Goal: Information Seeking & Learning: Learn about a topic

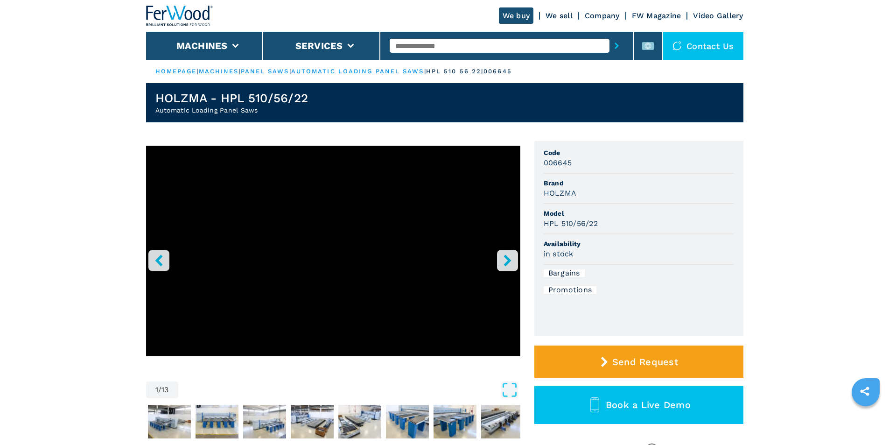
click at [504, 257] on icon "right-button" at bounding box center [508, 260] width 12 height 12
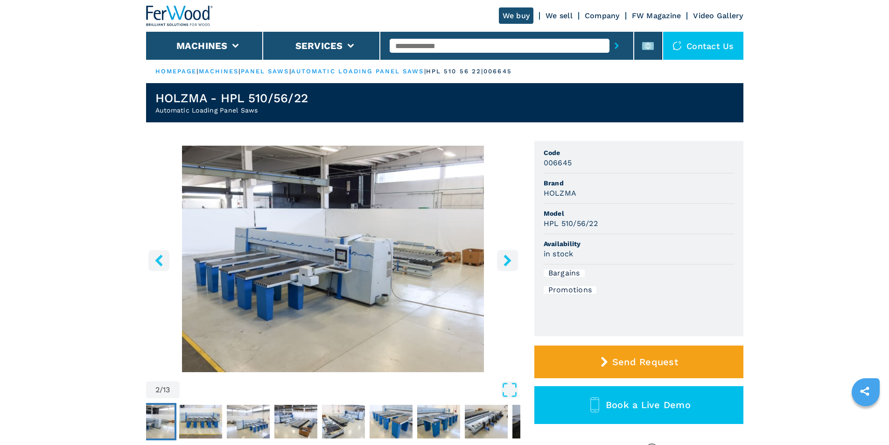
click at [504, 257] on icon "right-button" at bounding box center [508, 260] width 12 height 12
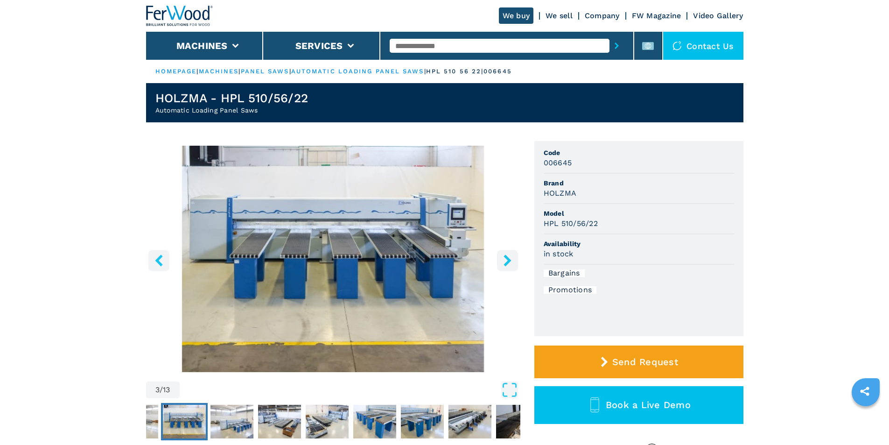
click at [504, 257] on icon "right-button" at bounding box center [508, 260] width 12 height 12
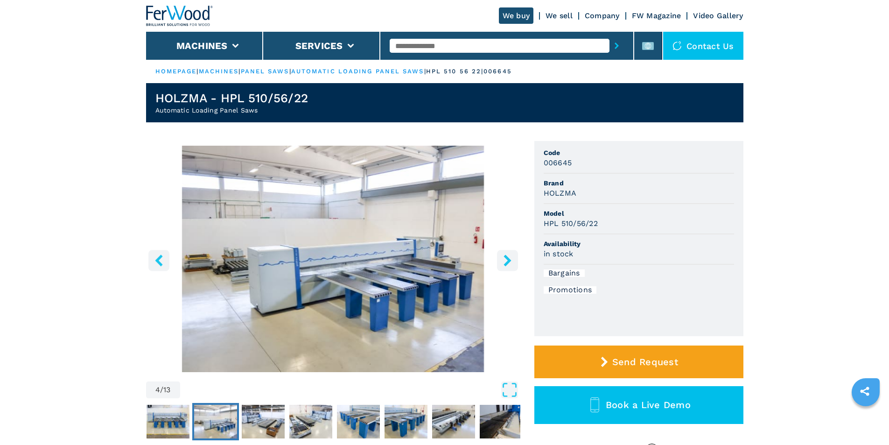
click at [504, 257] on icon "right-button" at bounding box center [508, 260] width 12 height 12
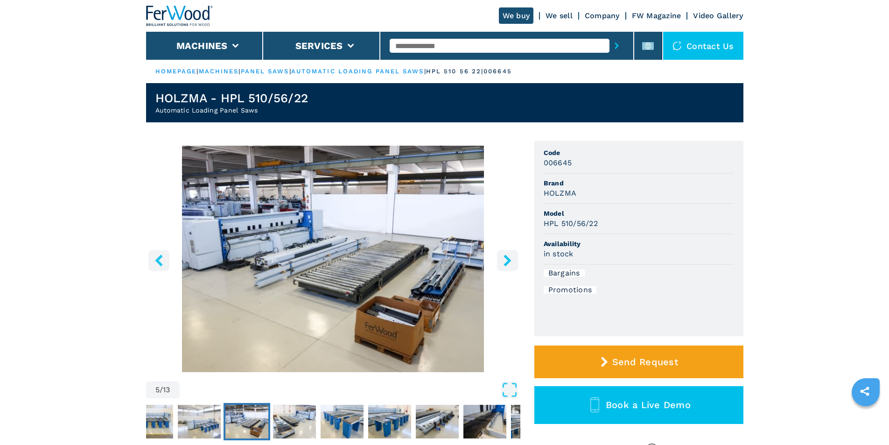
click at [504, 257] on icon "right-button" at bounding box center [508, 260] width 12 height 12
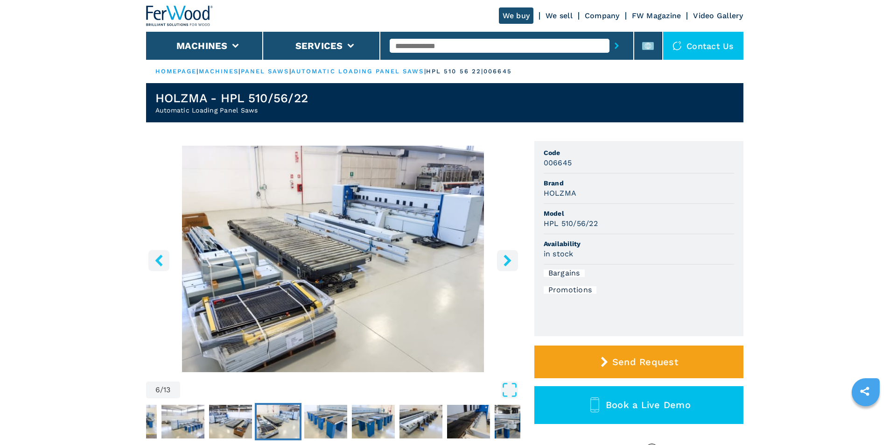
click at [504, 257] on icon "right-button" at bounding box center [508, 260] width 12 height 12
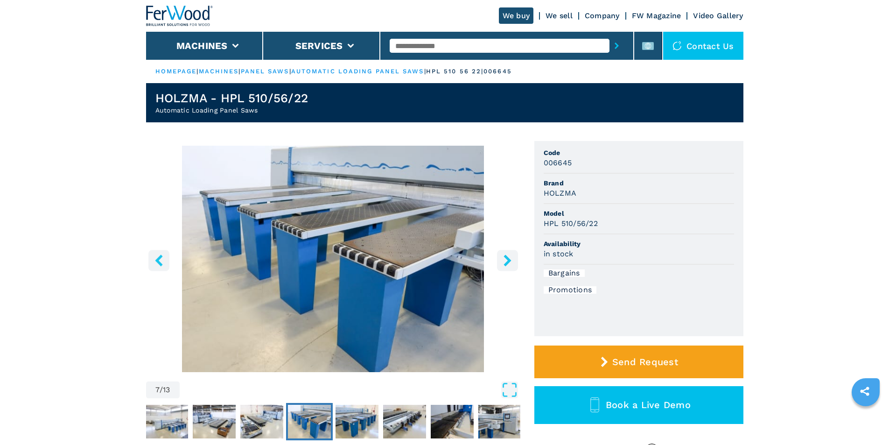
click at [504, 257] on icon "right-button" at bounding box center [508, 260] width 12 height 12
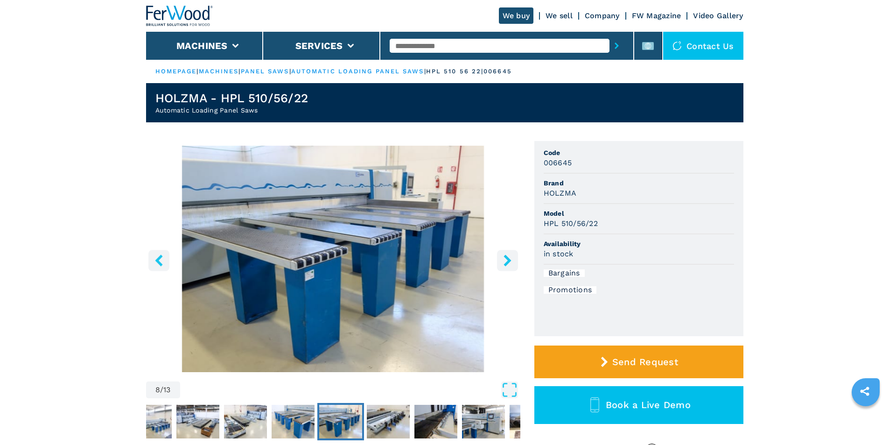
click at [504, 257] on icon "right-button" at bounding box center [508, 260] width 12 height 12
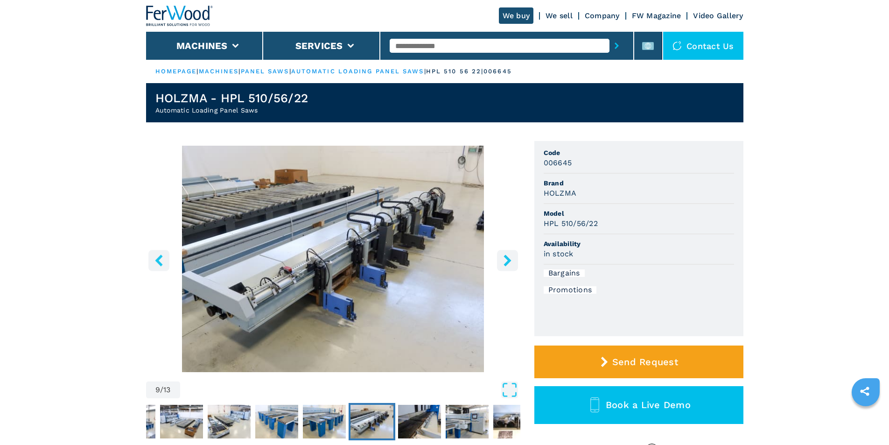
click at [504, 257] on icon "right-button" at bounding box center [508, 260] width 12 height 12
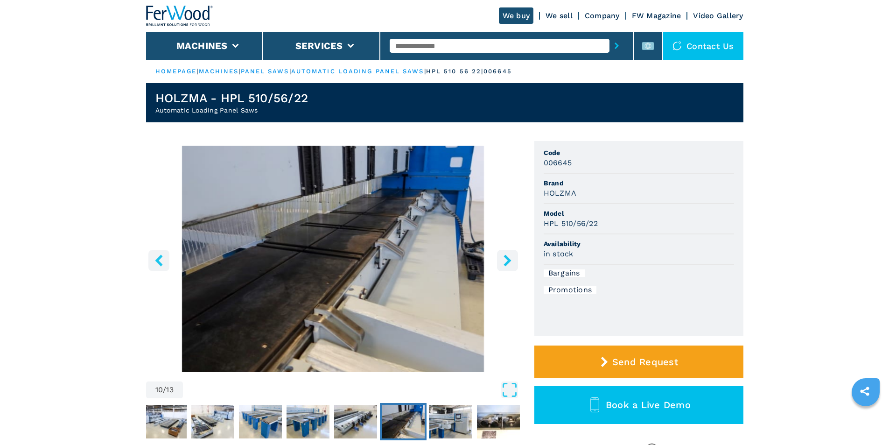
click at [504, 257] on icon "right-button" at bounding box center [506, 260] width 7 height 12
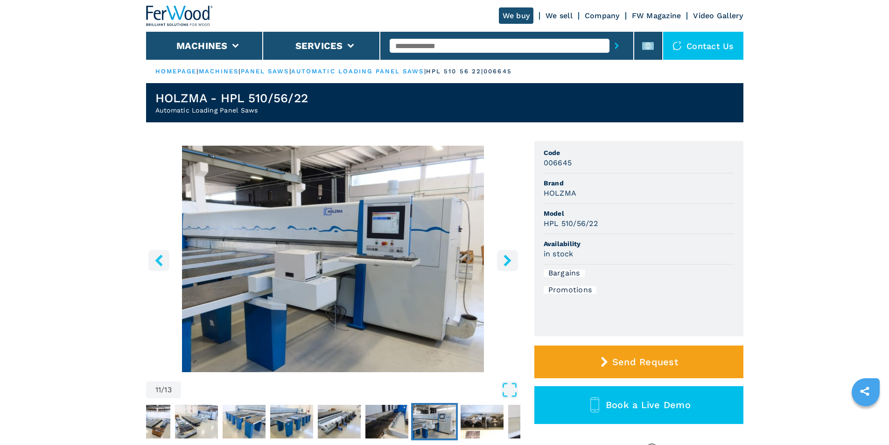
click at [504, 257] on icon "right-button" at bounding box center [506, 260] width 7 height 12
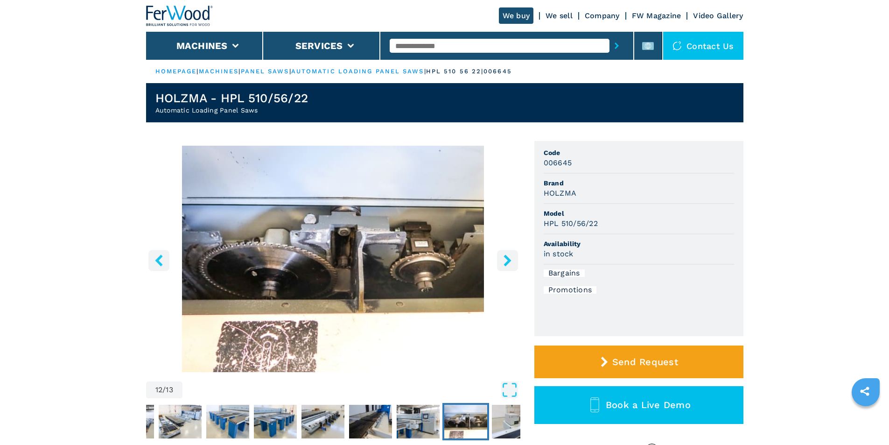
click at [504, 256] on icon "right-button" at bounding box center [506, 260] width 7 height 12
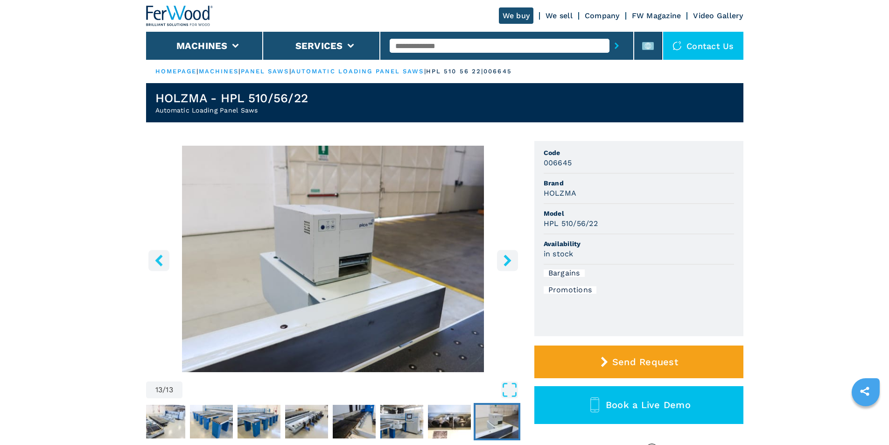
click at [504, 256] on icon "right-button" at bounding box center [506, 260] width 7 height 12
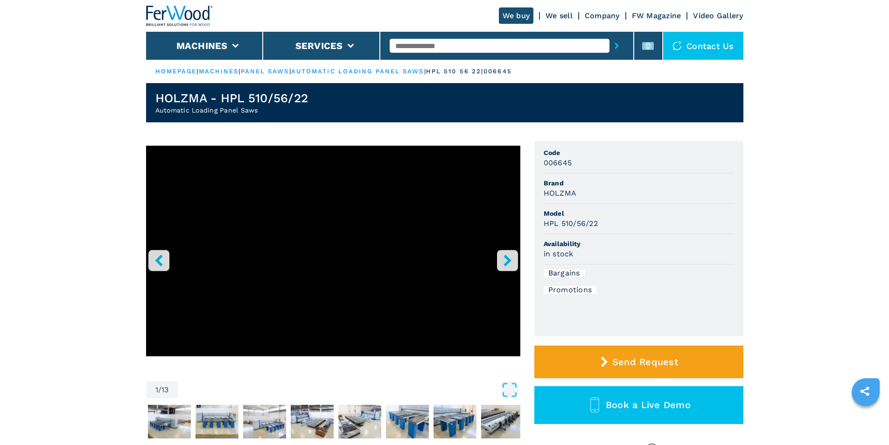
click at [506, 255] on icon "right-button" at bounding box center [506, 260] width 7 height 12
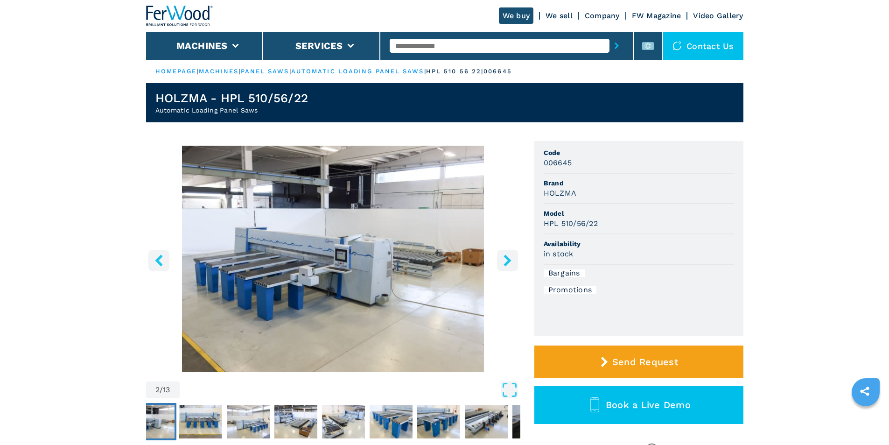
click at [506, 255] on icon "right-button" at bounding box center [508, 260] width 12 height 12
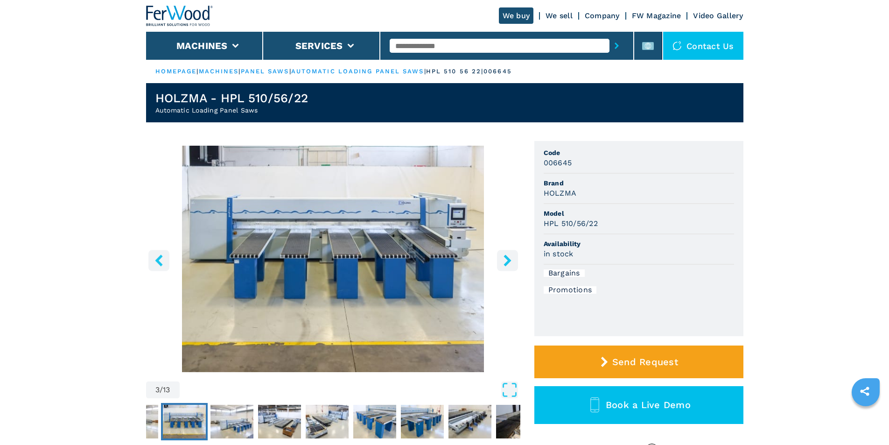
click at [506, 253] on button "right-button" at bounding box center [507, 260] width 21 height 21
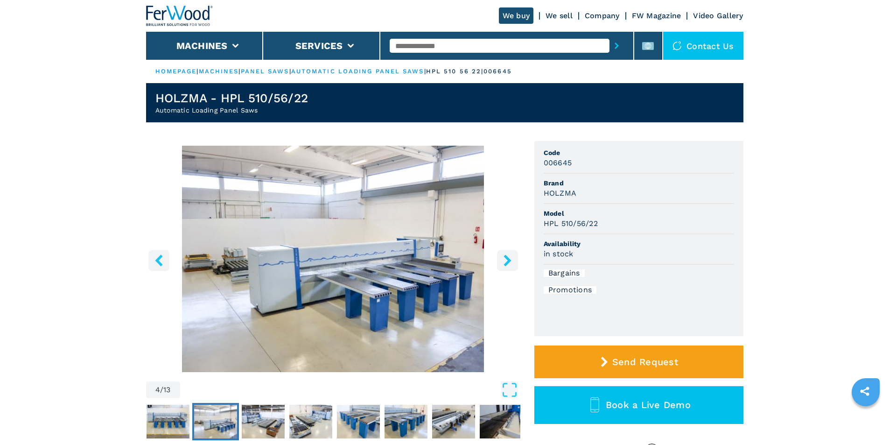
click at [503, 259] on icon "right-button" at bounding box center [508, 260] width 12 height 12
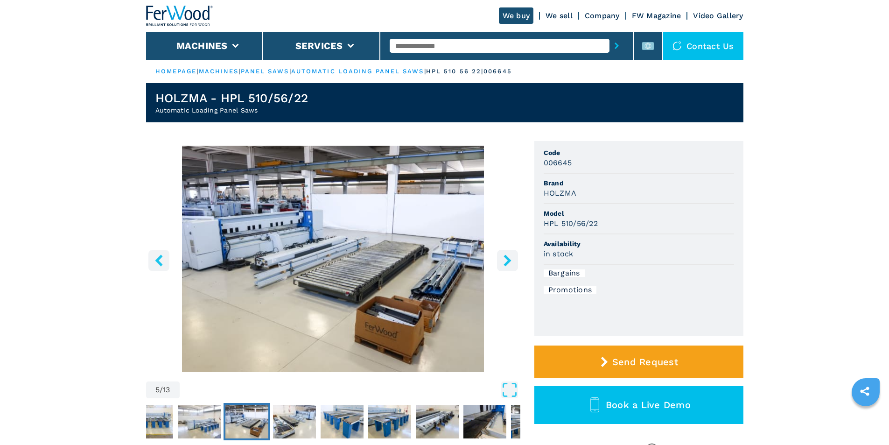
click at [503, 258] on icon "right-button" at bounding box center [508, 260] width 12 height 12
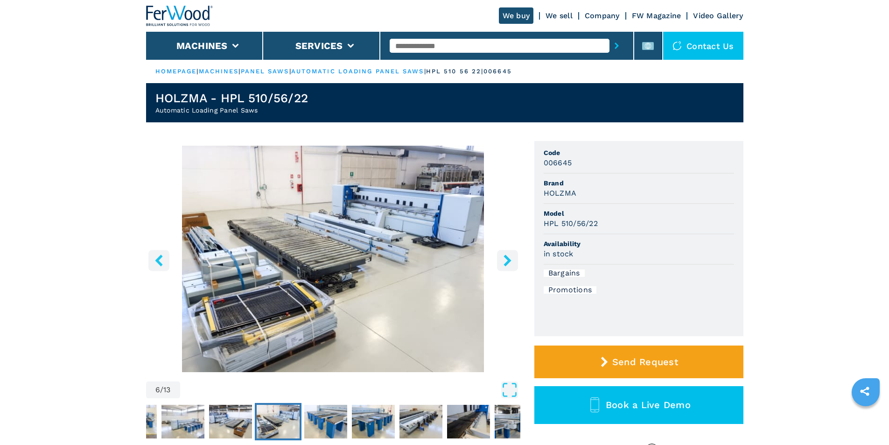
click at [503, 258] on icon "right-button" at bounding box center [508, 260] width 12 height 12
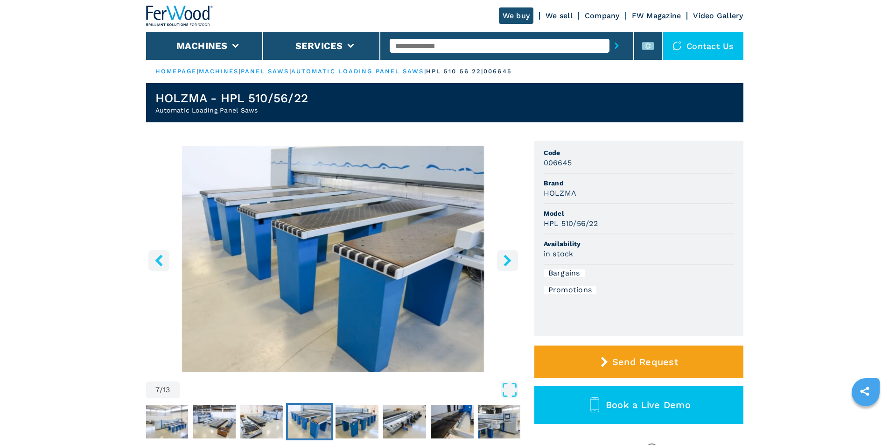
click at [503, 258] on icon "right-button" at bounding box center [508, 260] width 12 height 12
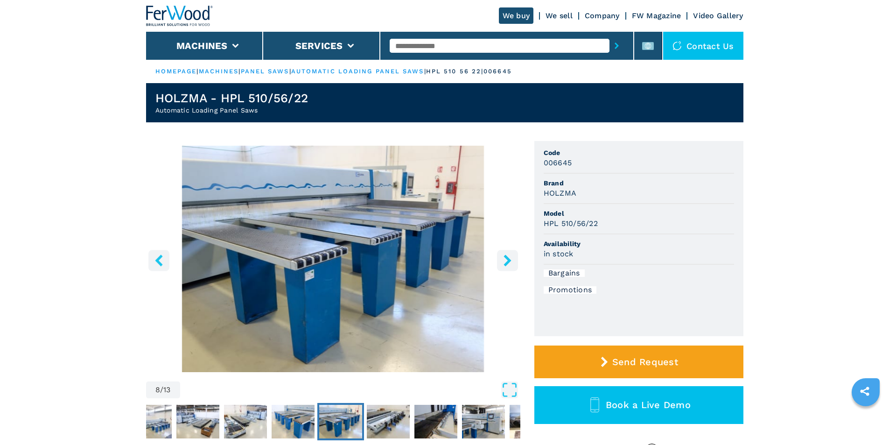
click at [503, 258] on icon "right-button" at bounding box center [508, 260] width 12 height 12
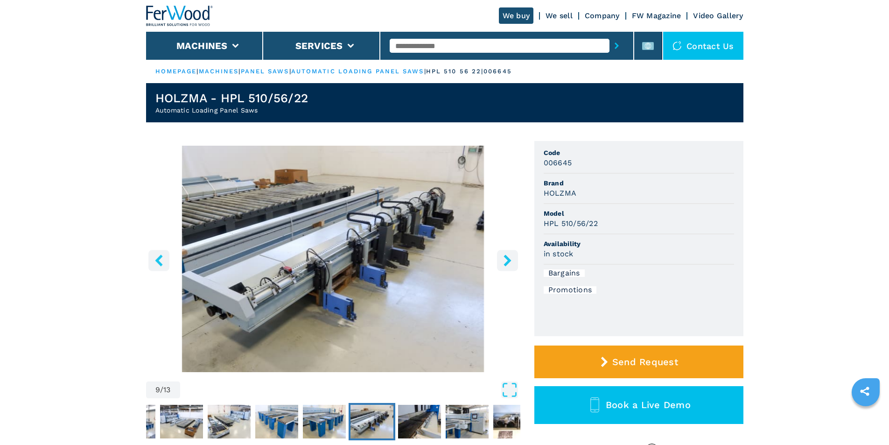
click at [503, 258] on icon "right-button" at bounding box center [508, 260] width 12 height 12
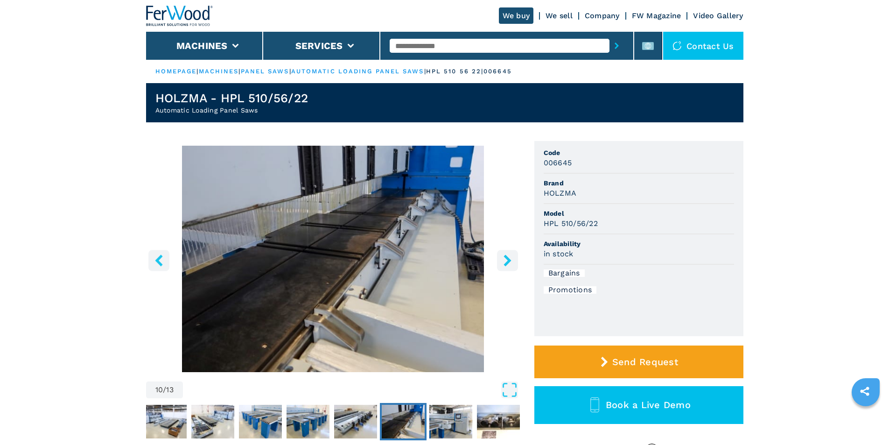
click at [503, 258] on icon "right-button" at bounding box center [508, 260] width 12 height 12
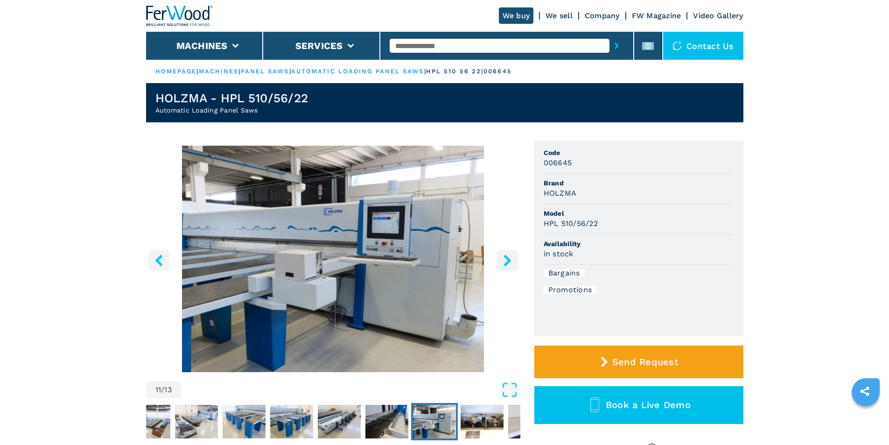
click at [502, 260] on icon "right-button" at bounding box center [508, 260] width 12 height 12
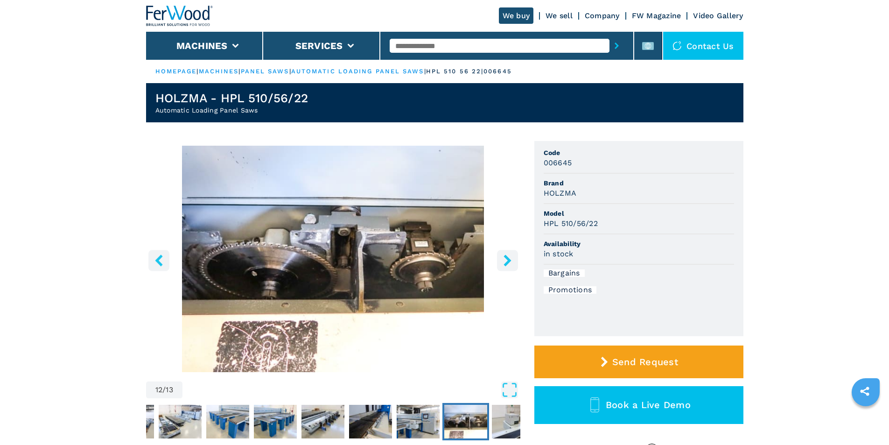
click at [506, 258] on icon "right-button" at bounding box center [506, 260] width 7 height 12
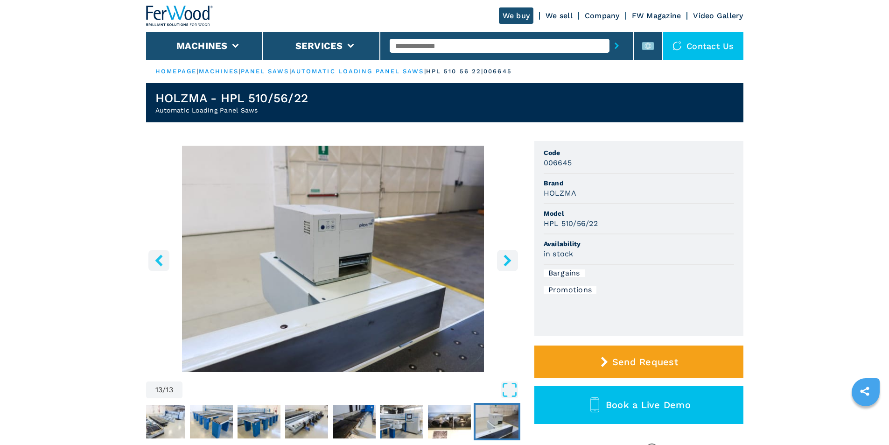
click at [506, 256] on icon "right-button" at bounding box center [506, 260] width 7 height 12
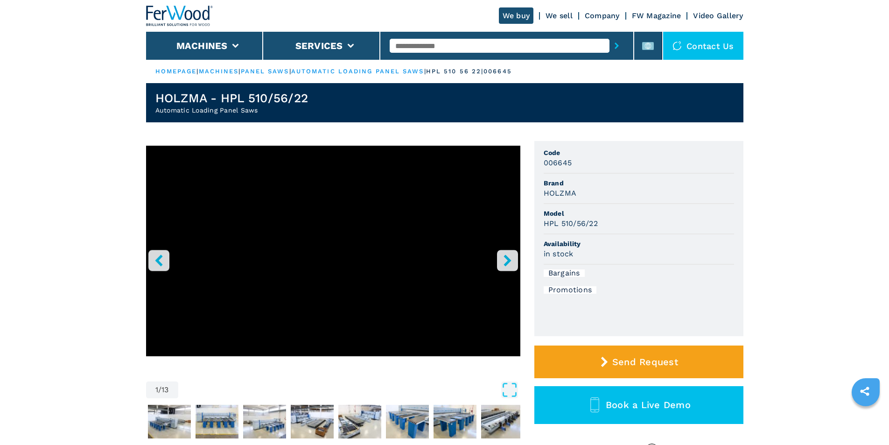
click at [506, 256] on icon "right-button" at bounding box center [506, 260] width 7 height 12
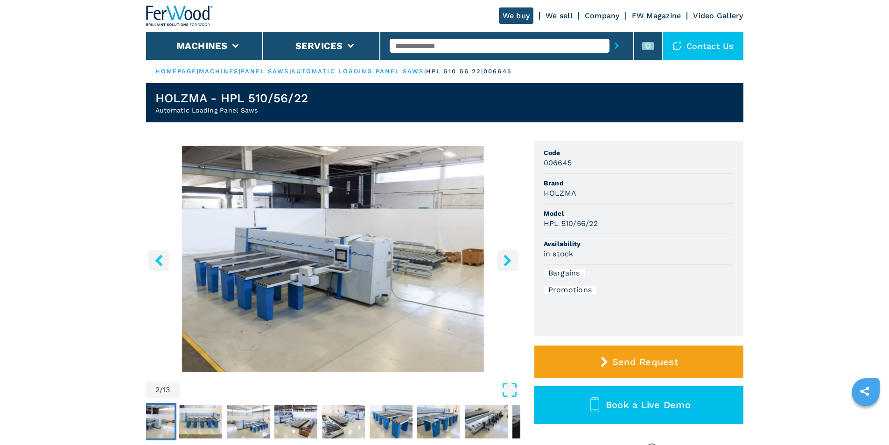
click at [509, 260] on icon "right-button" at bounding box center [506, 260] width 7 height 12
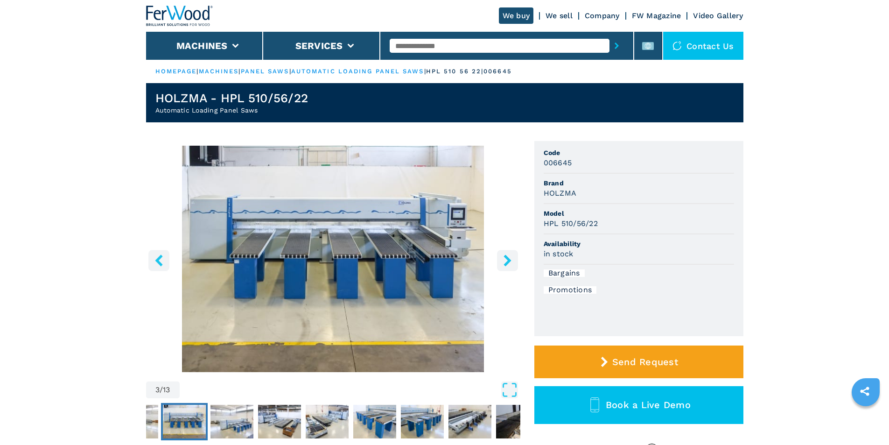
click at [507, 258] on icon "right-button" at bounding box center [506, 260] width 7 height 12
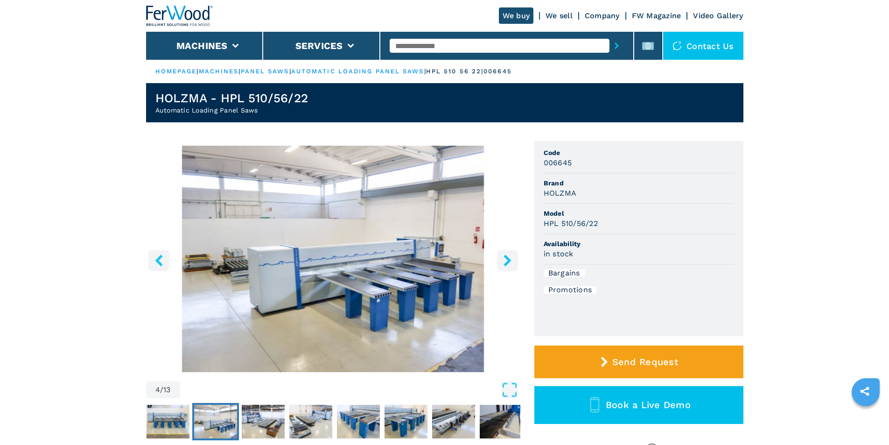
click at [506, 258] on icon "right-button" at bounding box center [506, 260] width 7 height 12
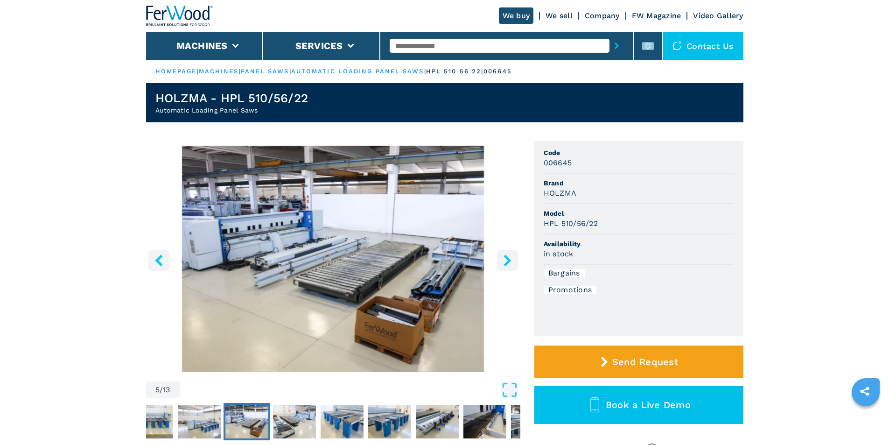
click at [506, 258] on icon "right-button" at bounding box center [506, 260] width 7 height 12
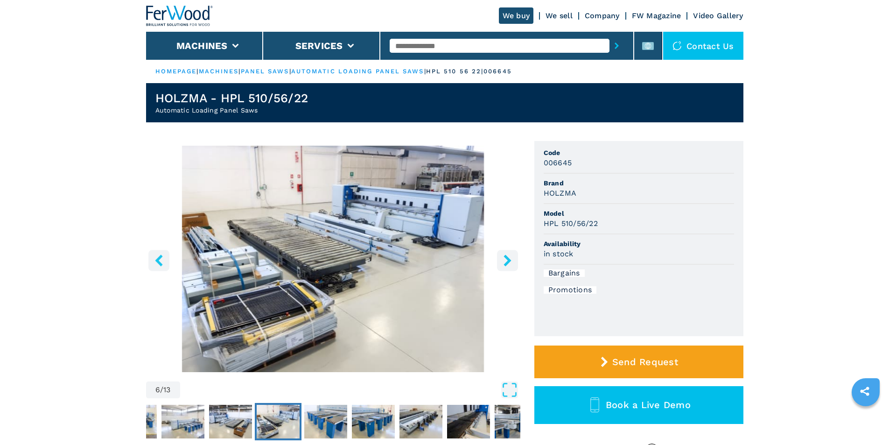
click at [505, 259] on icon "right-button" at bounding box center [508, 260] width 12 height 12
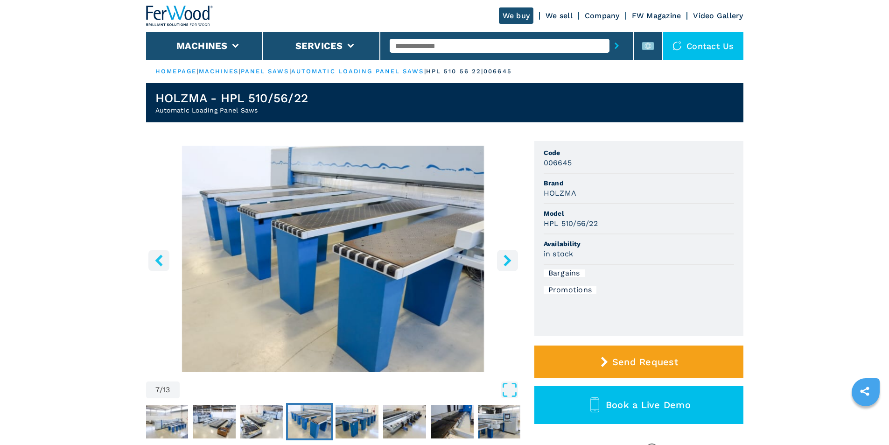
click at [505, 259] on icon "right-button" at bounding box center [508, 260] width 12 height 12
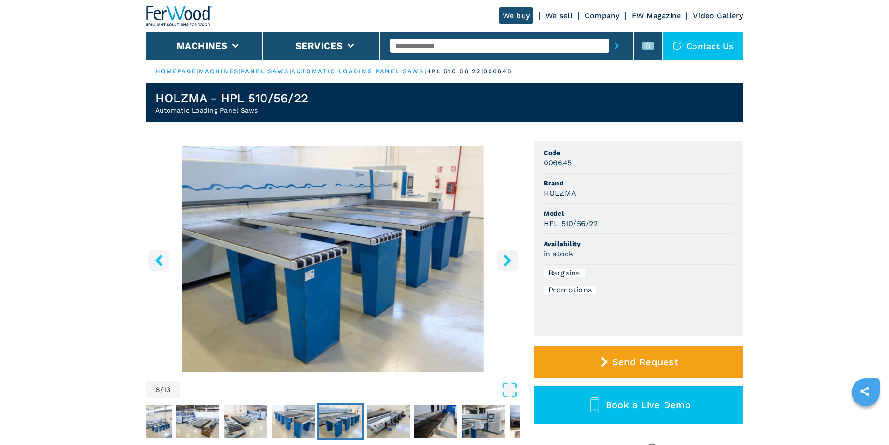
click at [504, 259] on icon "right-button" at bounding box center [508, 260] width 12 height 12
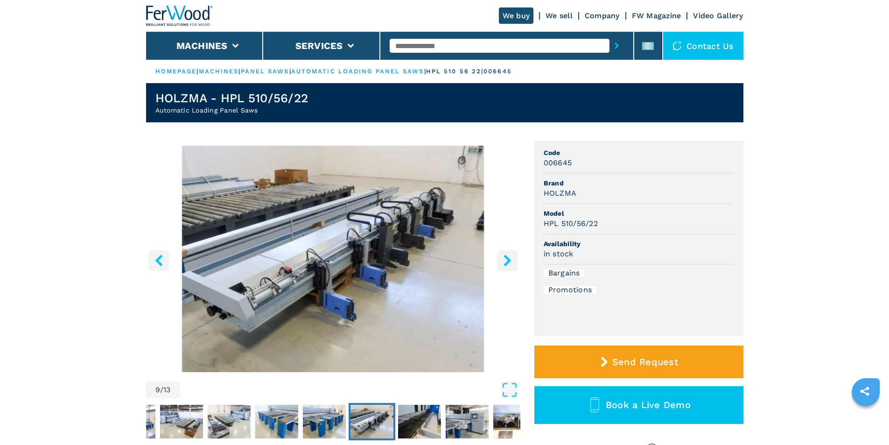
click at [504, 260] on icon "right-button" at bounding box center [508, 260] width 12 height 12
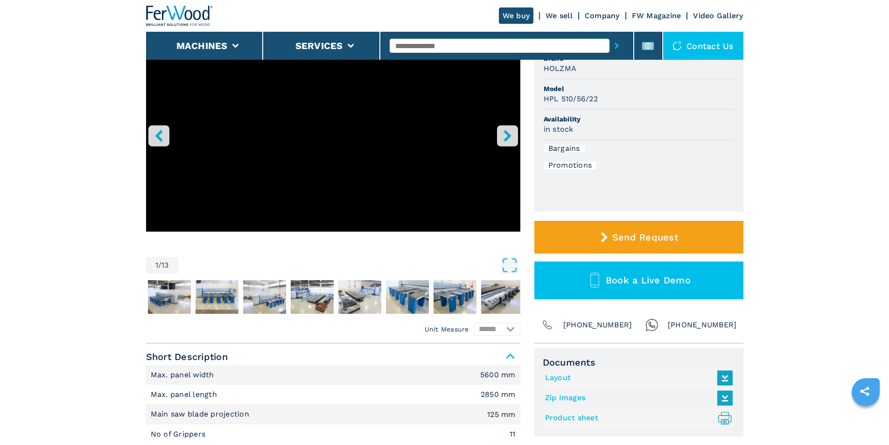
scroll to position [249, 0]
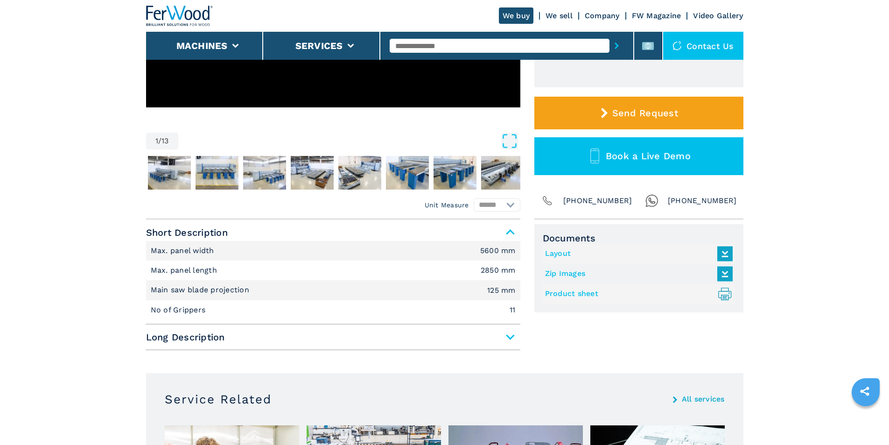
click at [509, 337] on span "Long Description" at bounding box center [333, 336] width 374 height 17
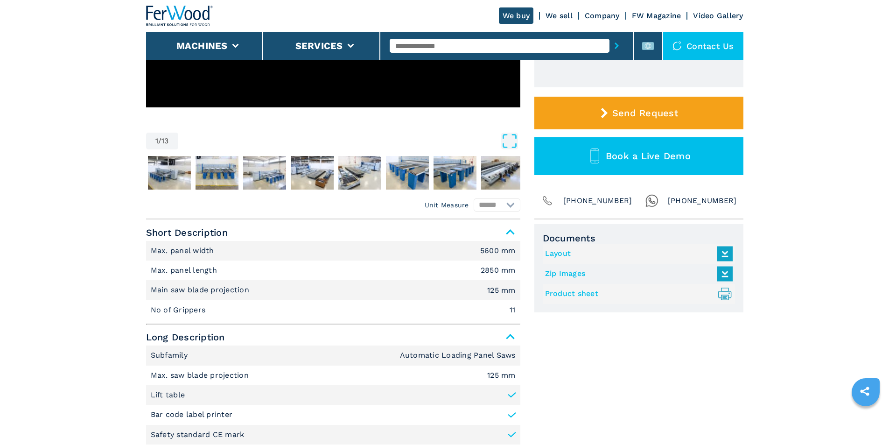
click at [723, 294] on icon at bounding box center [724, 293] width 7 height 12
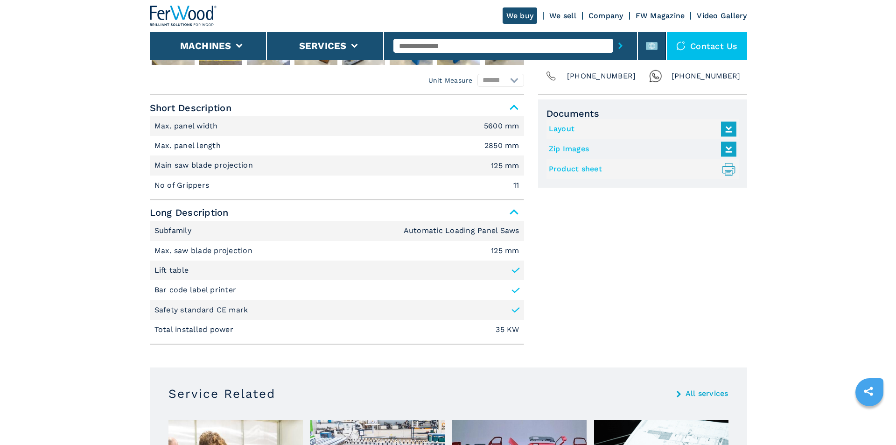
scroll to position [0, 0]
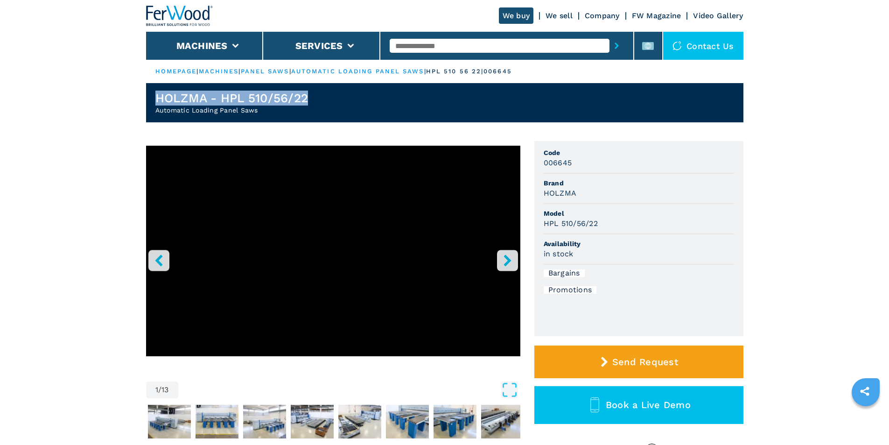
drag, startPoint x: 156, startPoint y: 98, endPoint x: 315, endPoint y: 97, distance: 158.6
click at [315, 97] on header "HOLZMA - HPL 510/56/22 Automatic Loading Panel Saws" at bounding box center [444, 102] width 597 height 39
copy h1 "HOLZMA - HPL 510/56/22"
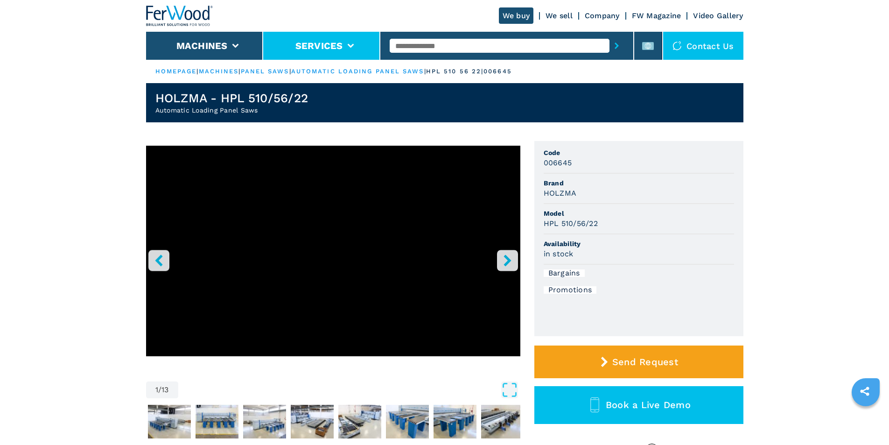
click at [345, 42] on li "Services" at bounding box center [321, 46] width 117 height 28
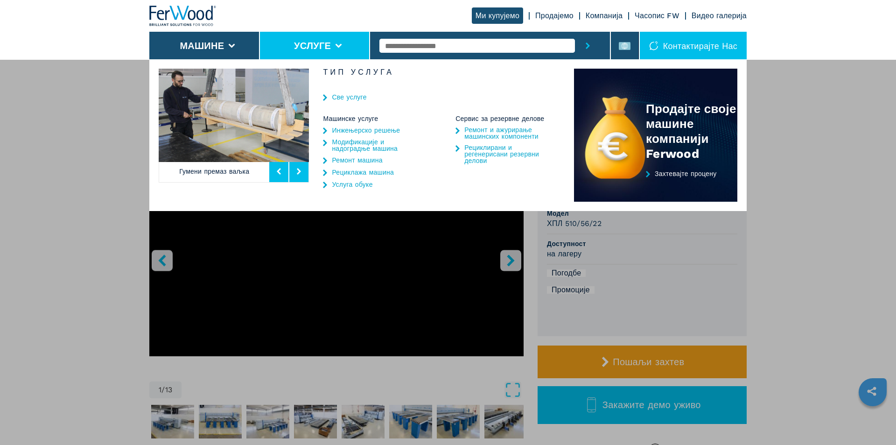
click at [376, 161] on font "Ремонт машина" at bounding box center [357, 159] width 50 height 7
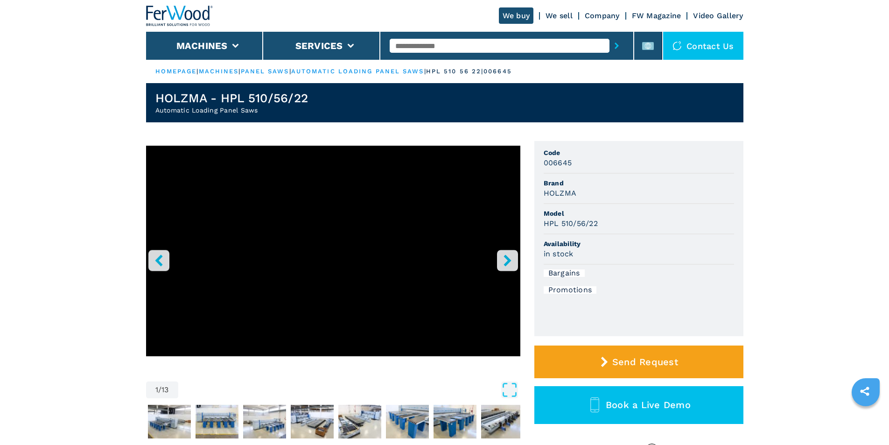
click at [510, 256] on icon "right-button" at bounding box center [508, 260] width 12 height 12
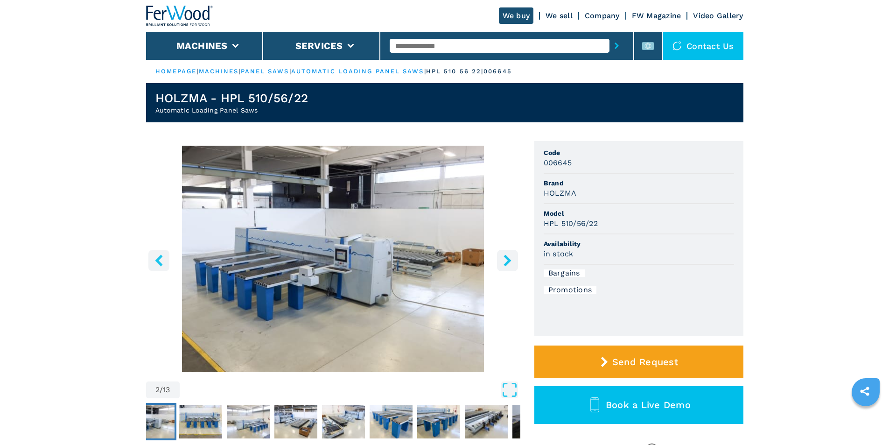
click at [511, 256] on icon "right-button" at bounding box center [508, 260] width 12 height 12
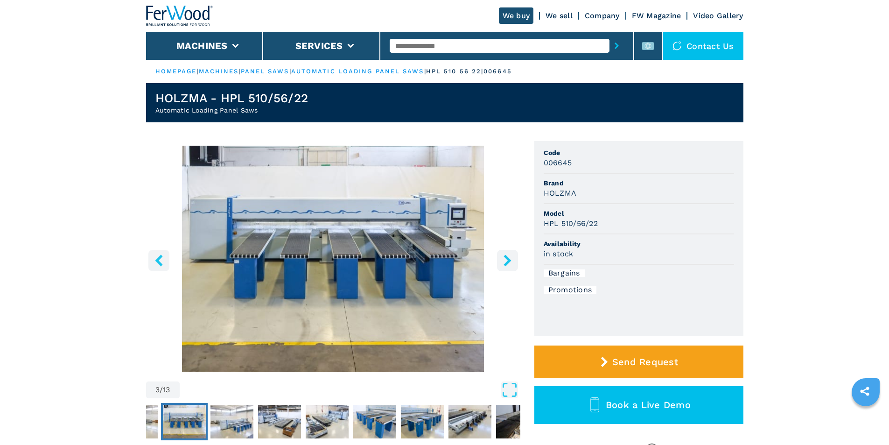
click at [511, 256] on icon "right-button" at bounding box center [508, 260] width 12 height 12
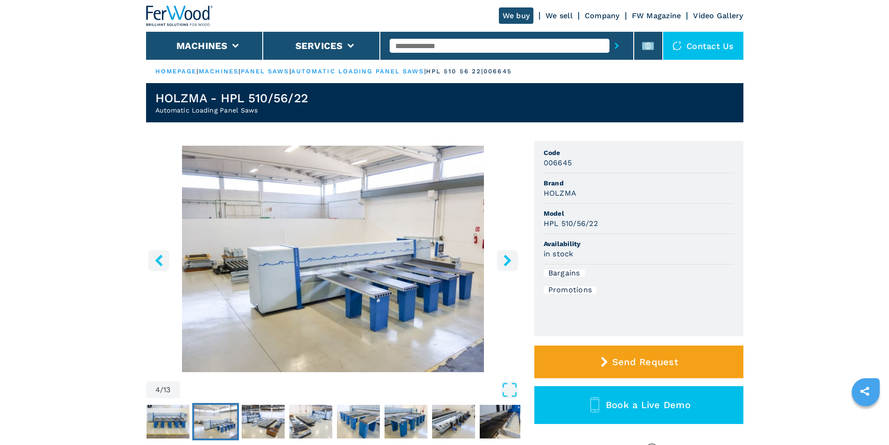
click at [511, 256] on icon "right-button" at bounding box center [508, 260] width 12 height 12
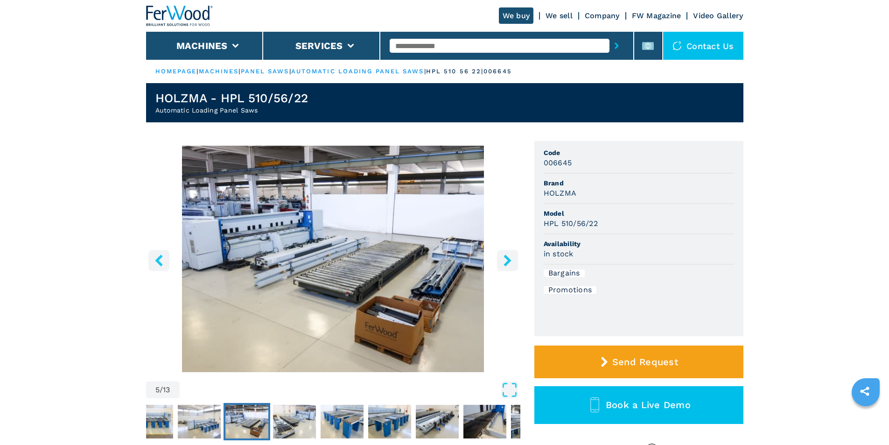
click at [511, 256] on icon "right-button" at bounding box center [508, 260] width 12 height 12
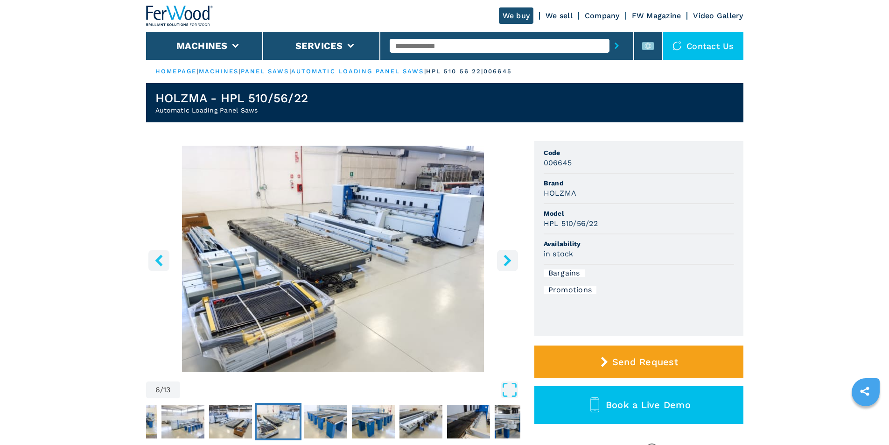
click at [511, 256] on icon "right-button" at bounding box center [508, 260] width 12 height 12
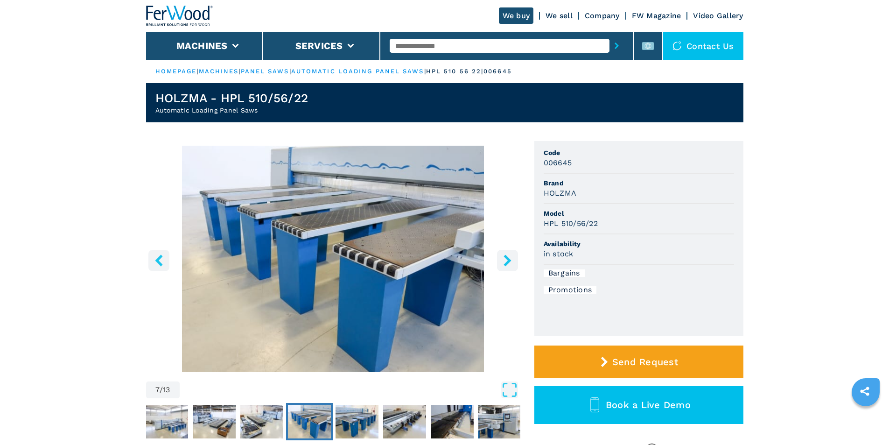
click at [511, 256] on icon "right-button" at bounding box center [508, 260] width 12 height 12
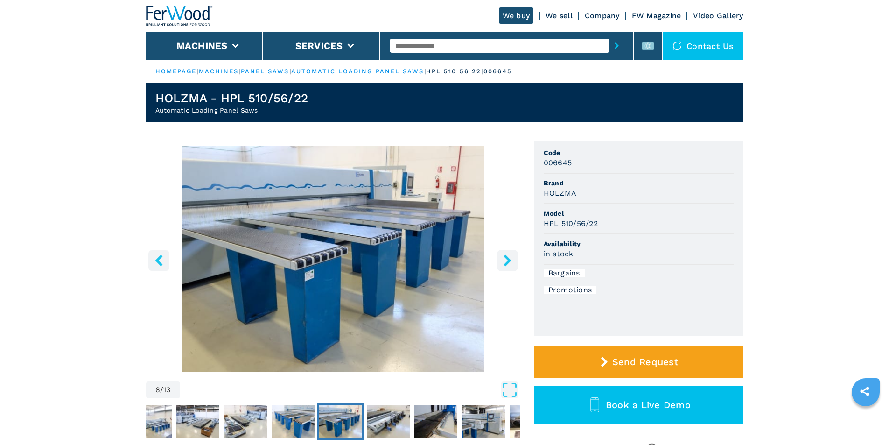
click at [511, 256] on icon "right-button" at bounding box center [508, 260] width 12 height 12
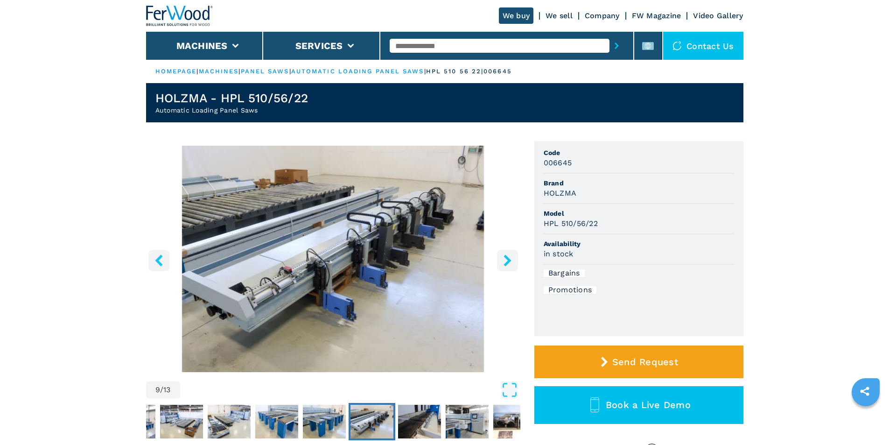
click at [512, 256] on icon "right-button" at bounding box center [508, 260] width 12 height 12
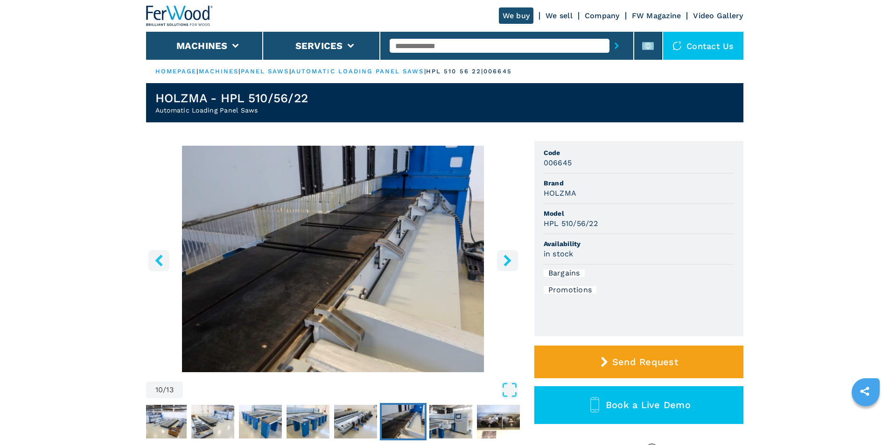
click at [513, 256] on icon "right-button" at bounding box center [508, 260] width 12 height 12
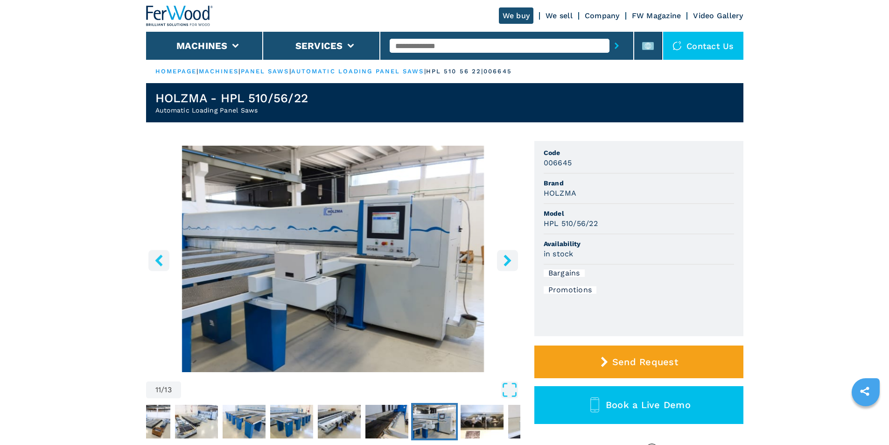
click at [513, 256] on icon "right-button" at bounding box center [508, 260] width 12 height 12
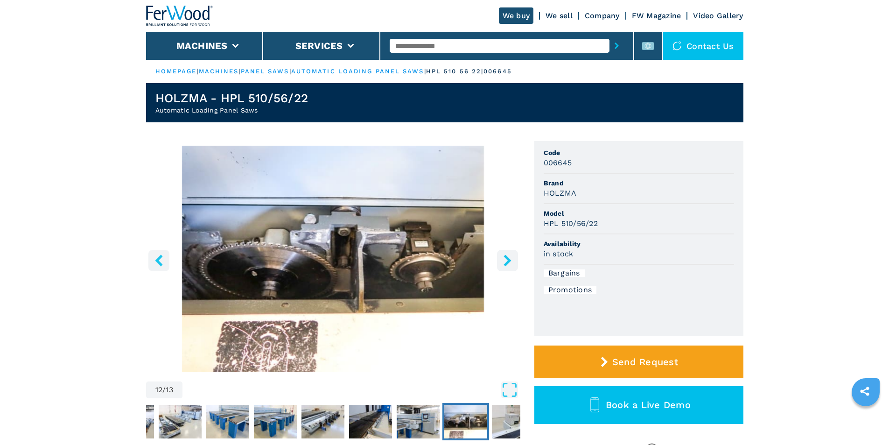
click at [513, 256] on icon "right-button" at bounding box center [508, 260] width 12 height 12
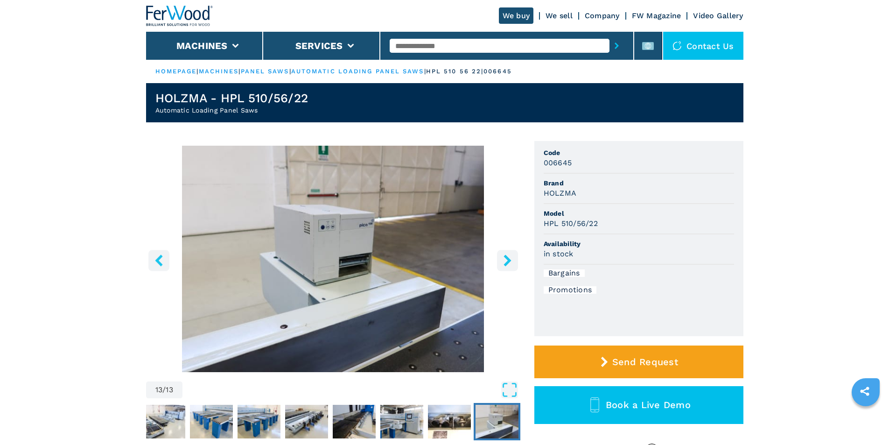
click at [513, 256] on icon "right-button" at bounding box center [508, 260] width 12 height 12
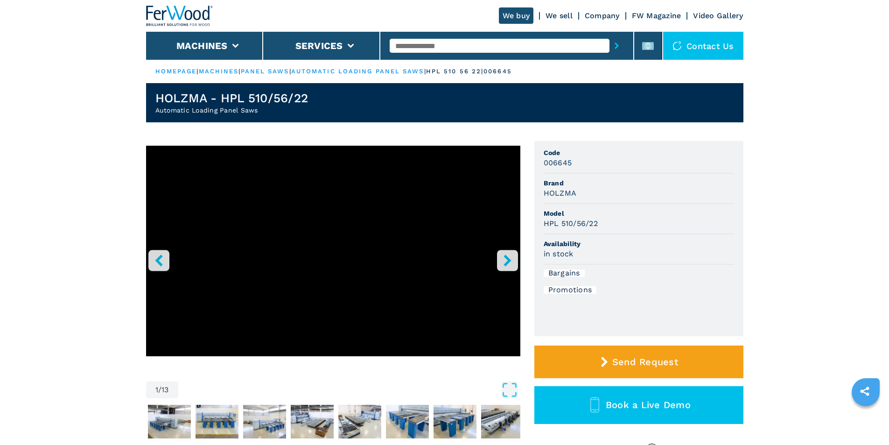
click at [513, 256] on icon "right-button" at bounding box center [508, 260] width 12 height 12
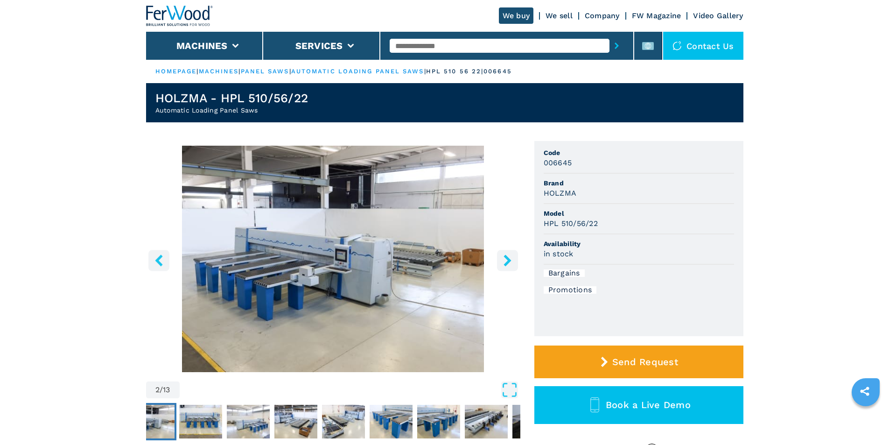
click at [513, 256] on icon "right-button" at bounding box center [508, 260] width 12 height 12
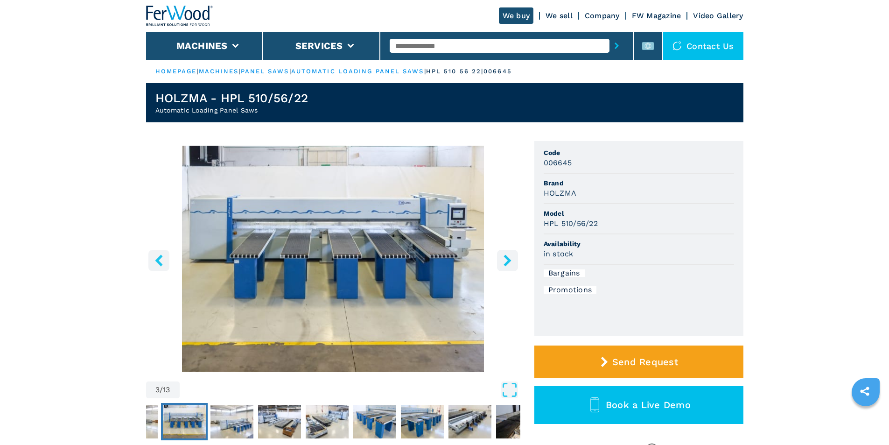
click at [275, 70] on link "panel saws" at bounding box center [265, 71] width 49 height 7
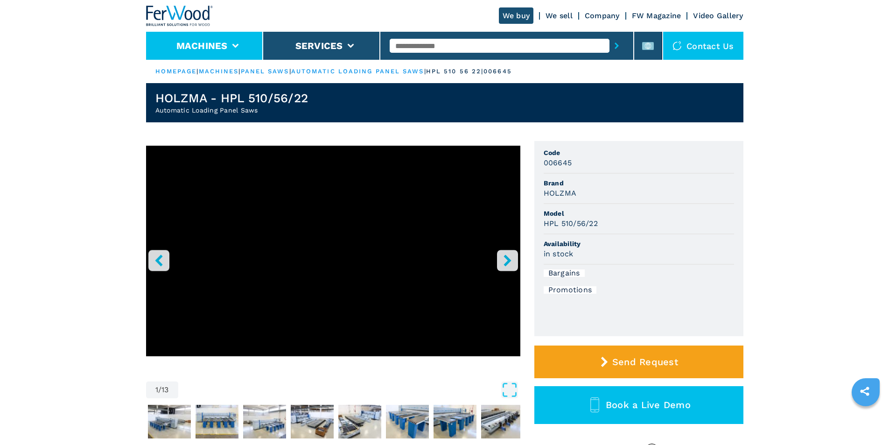
click at [235, 44] on icon at bounding box center [235, 46] width 7 height 4
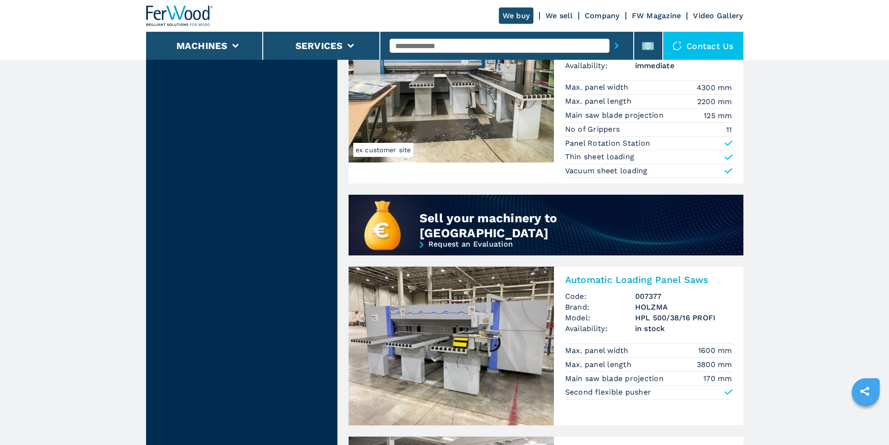
scroll to position [746, 0]
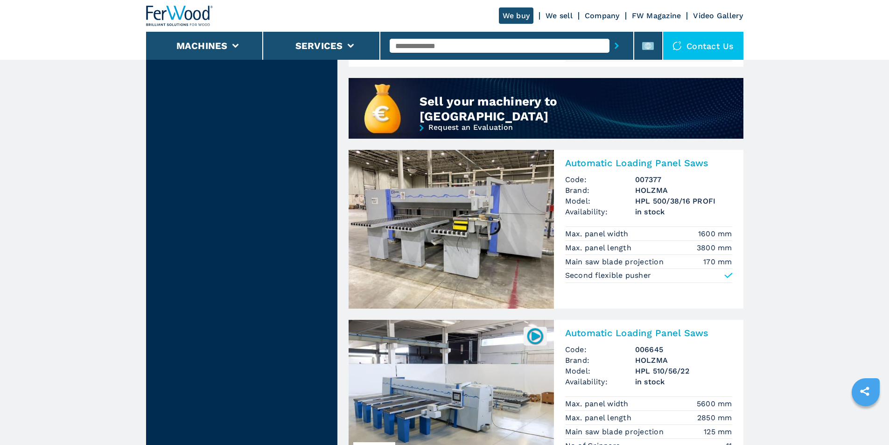
click at [436, 222] on img at bounding box center [450, 229] width 205 height 159
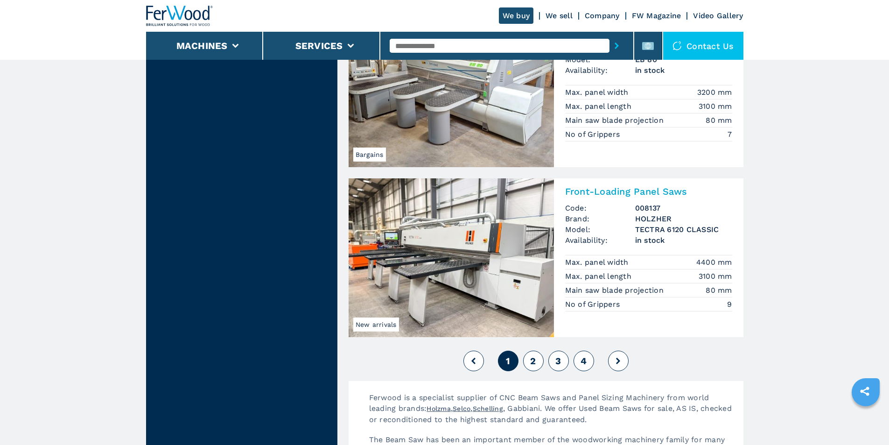
scroll to position [1991, 0]
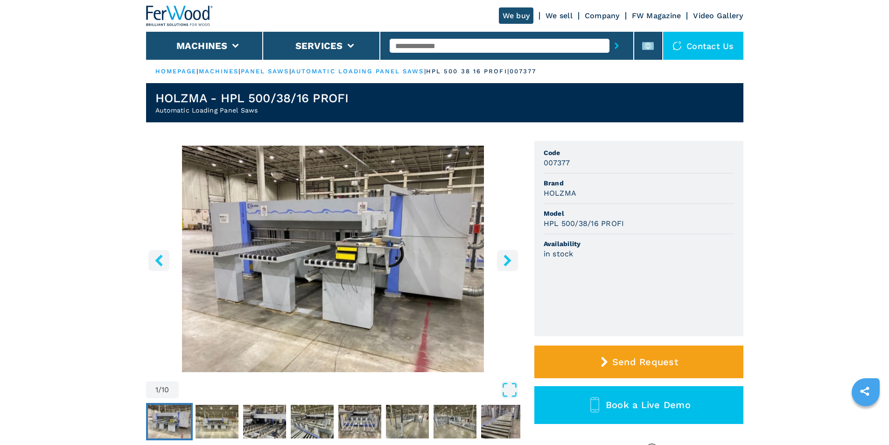
click at [507, 258] on icon "right-button" at bounding box center [506, 260] width 7 height 12
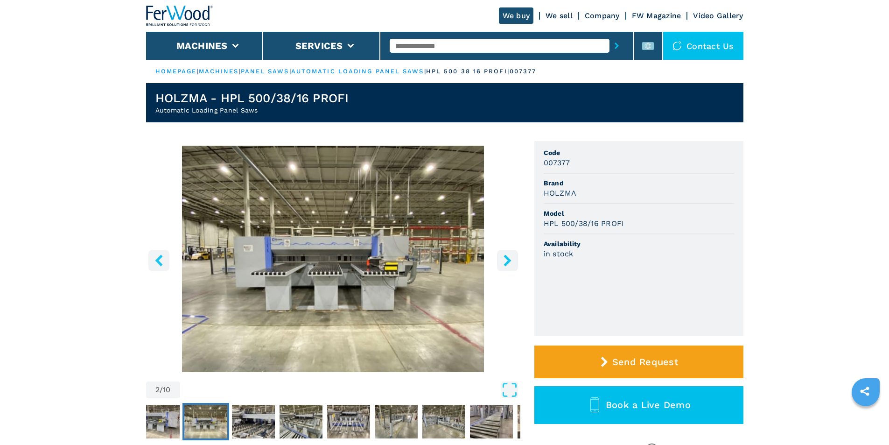
click at [507, 258] on icon "right-button" at bounding box center [506, 260] width 7 height 12
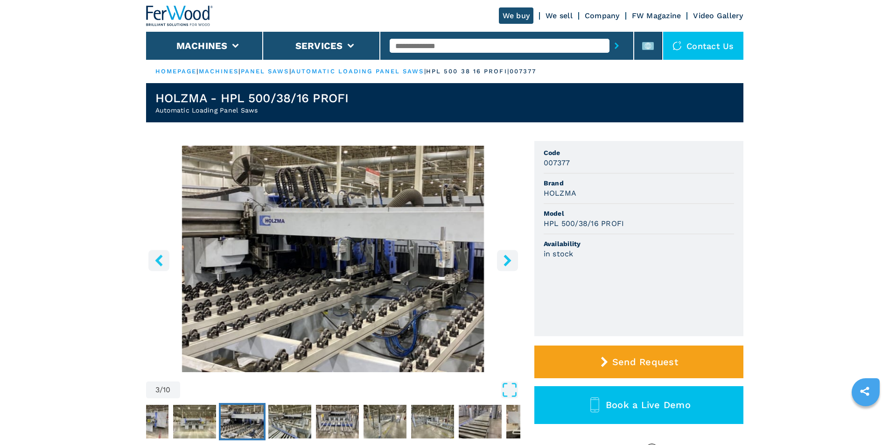
click at [507, 258] on icon "right-button" at bounding box center [506, 260] width 7 height 12
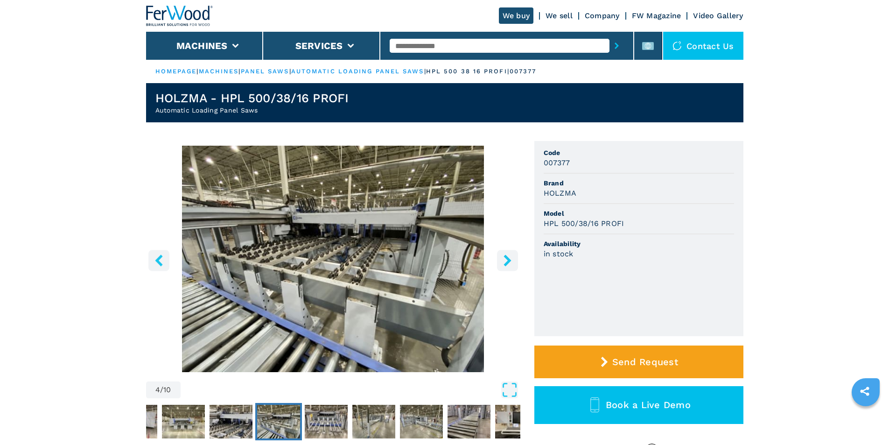
click at [507, 258] on icon "right-button" at bounding box center [506, 260] width 7 height 12
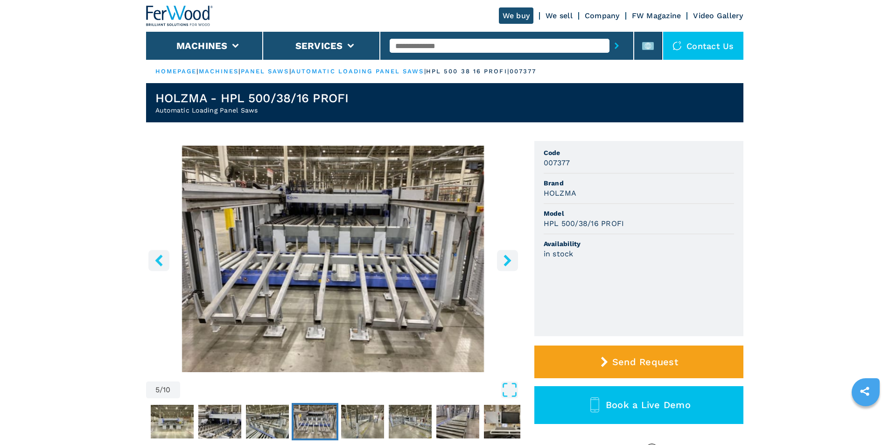
click at [507, 258] on icon "right-button" at bounding box center [506, 260] width 7 height 12
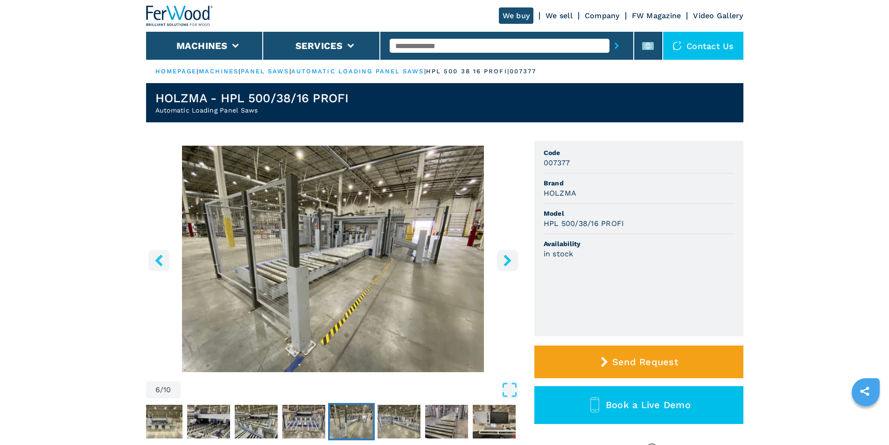
click at [507, 258] on icon "right-button" at bounding box center [506, 260] width 7 height 12
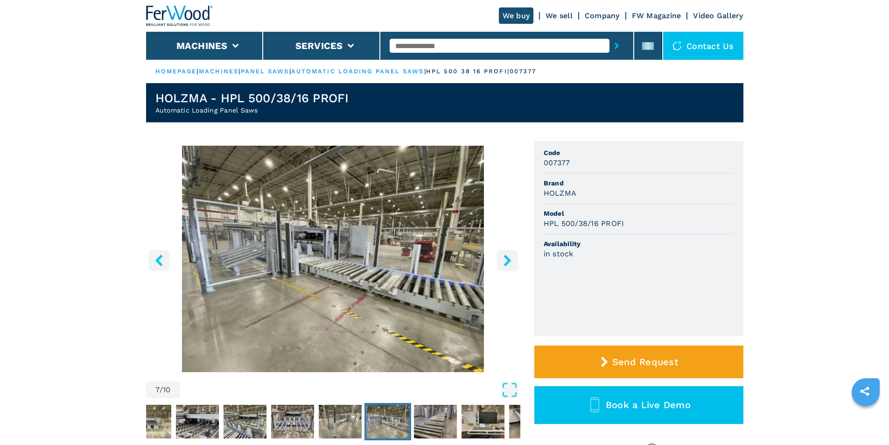
click at [507, 258] on icon "right-button" at bounding box center [506, 260] width 7 height 12
